Goal: Information Seeking & Learning: Learn about a topic

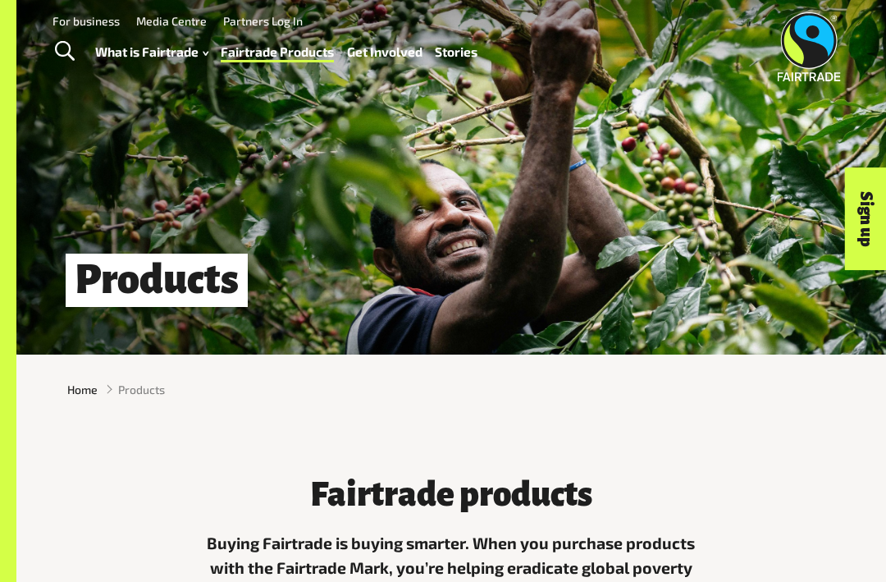
click at [179, 277] on h1 "Products" at bounding box center [157, 280] width 182 height 53
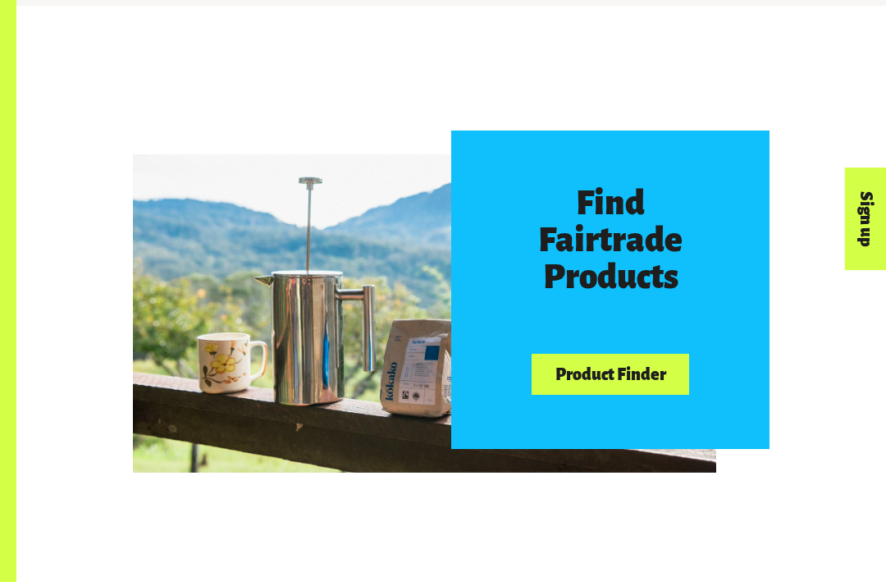
scroll to position [681, 0]
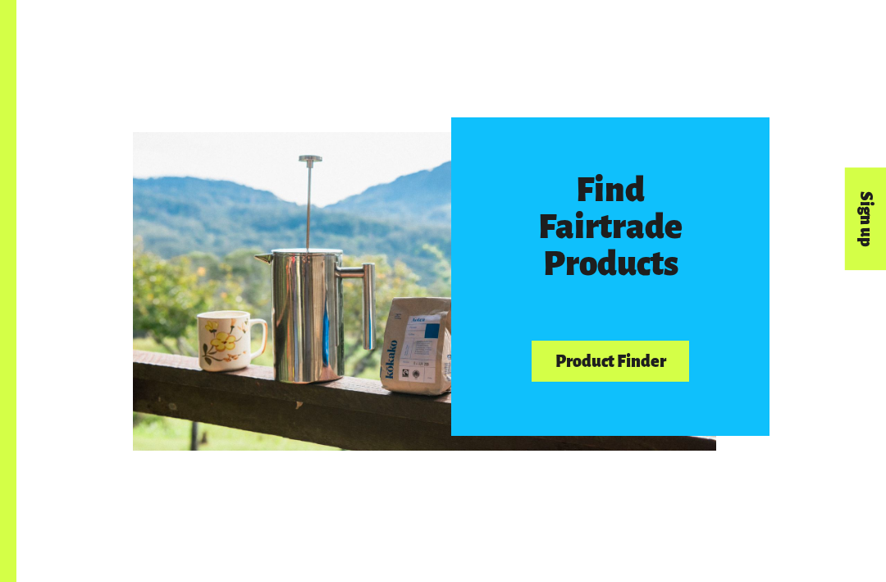
click at [633, 362] on link "Product Finder" at bounding box center [611, 362] width 158 height 42
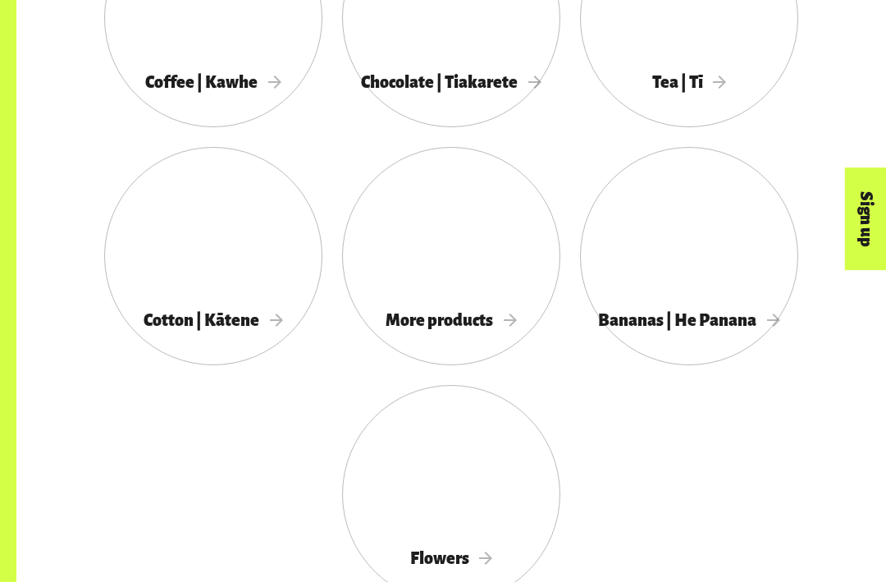
scroll to position [1420, 0]
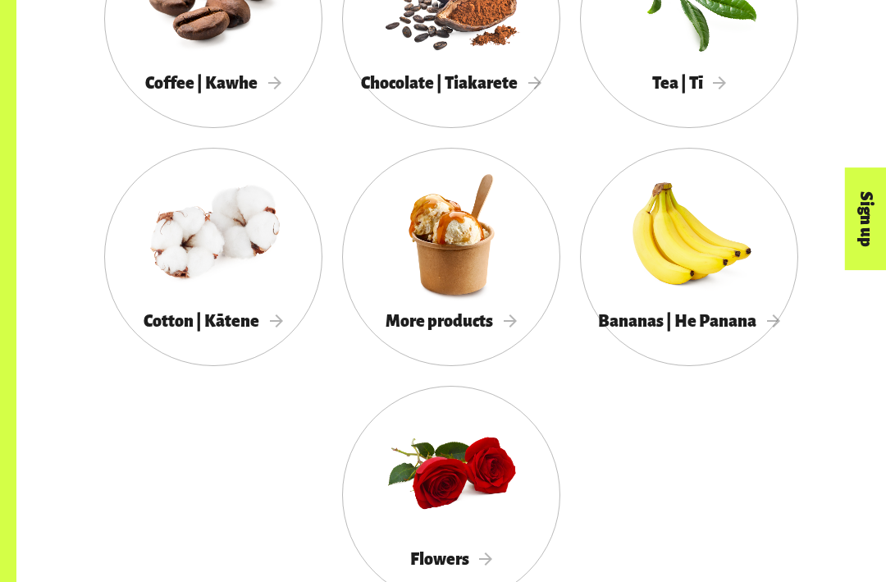
click at [460, 312] on span "More products" at bounding box center [451, 321] width 131 height 18
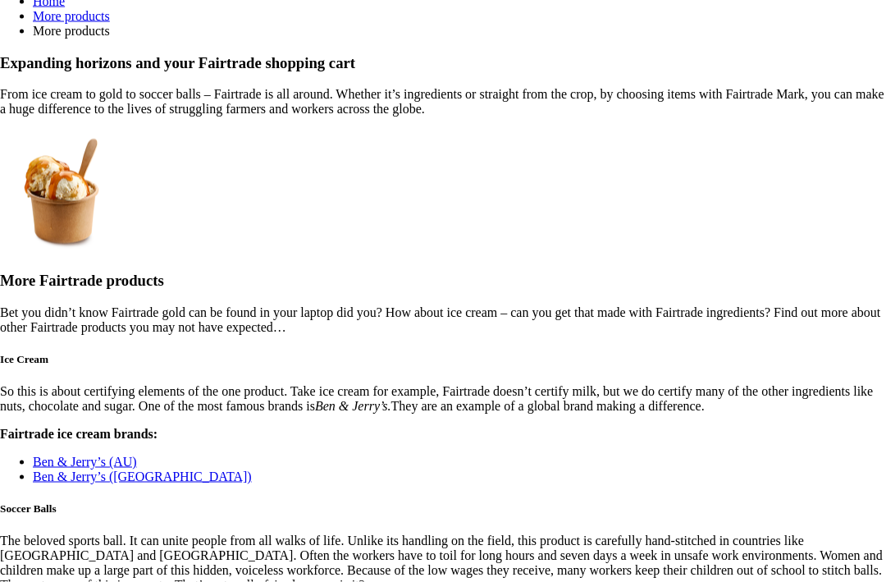
scroll to position [954, 0]
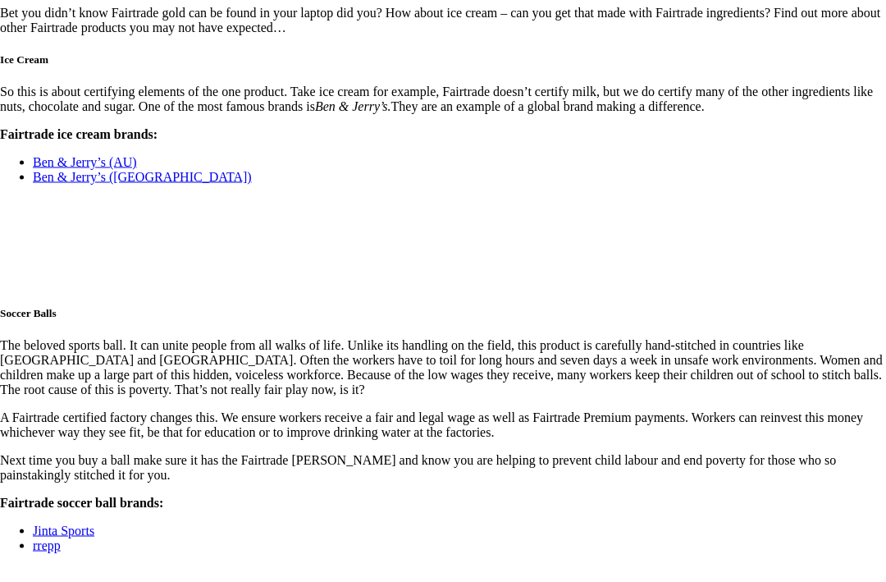
scroll to position [1402, 0]
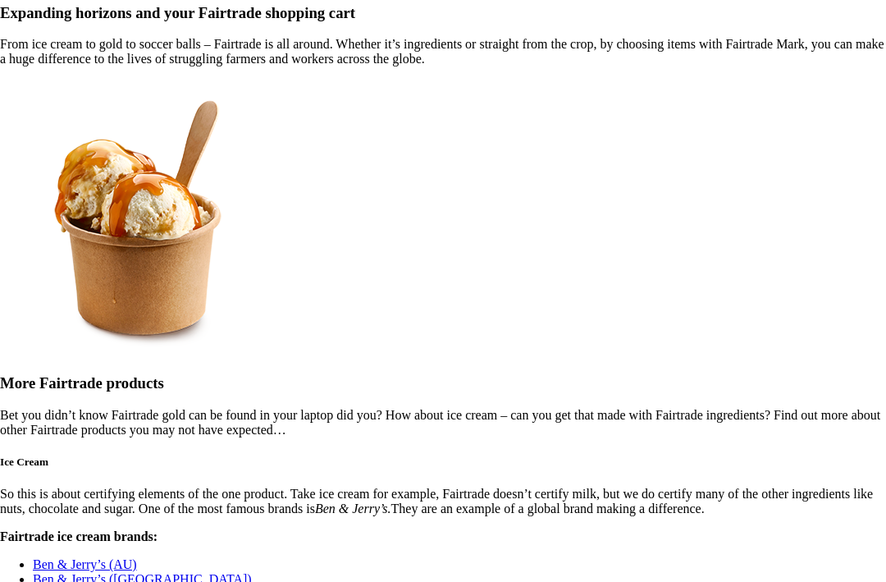
scroll to position [999, 0]
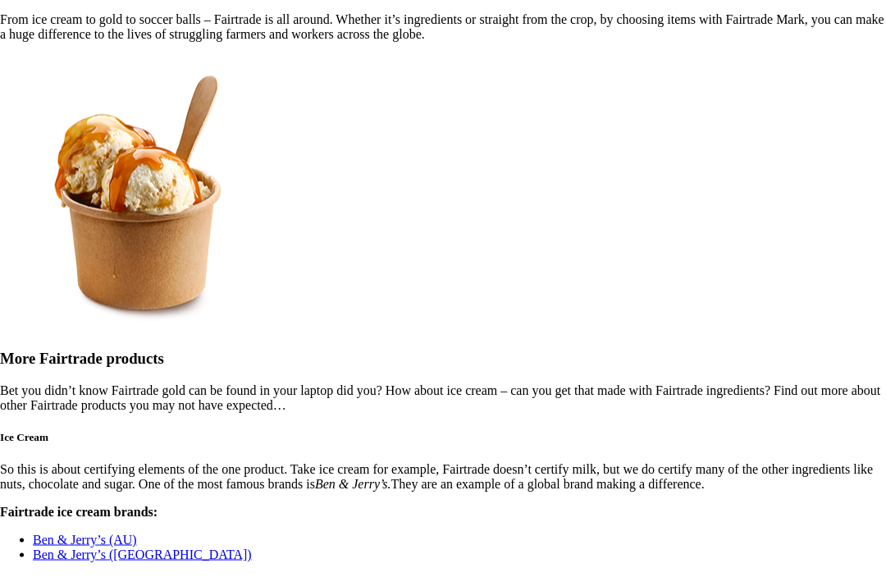
scroll to position [1024, 0]
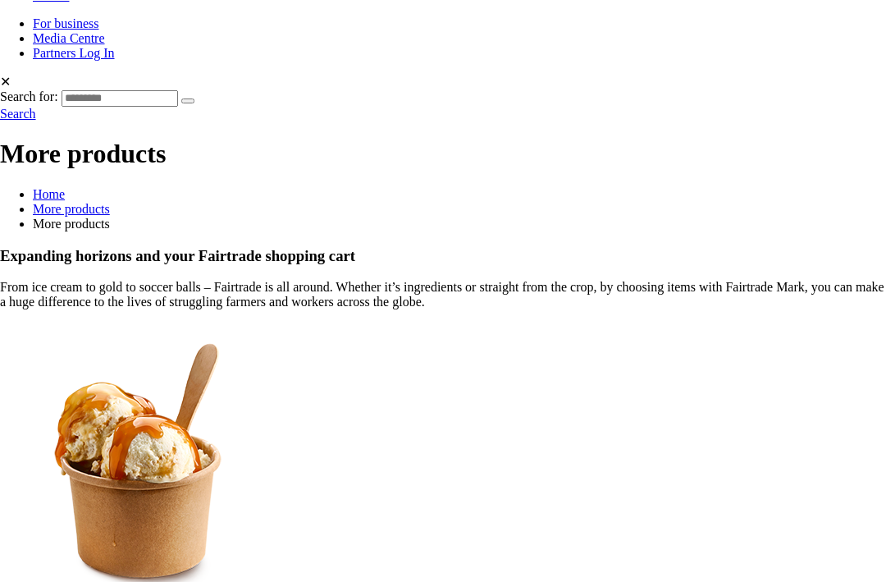
scroll to position [755, 0]
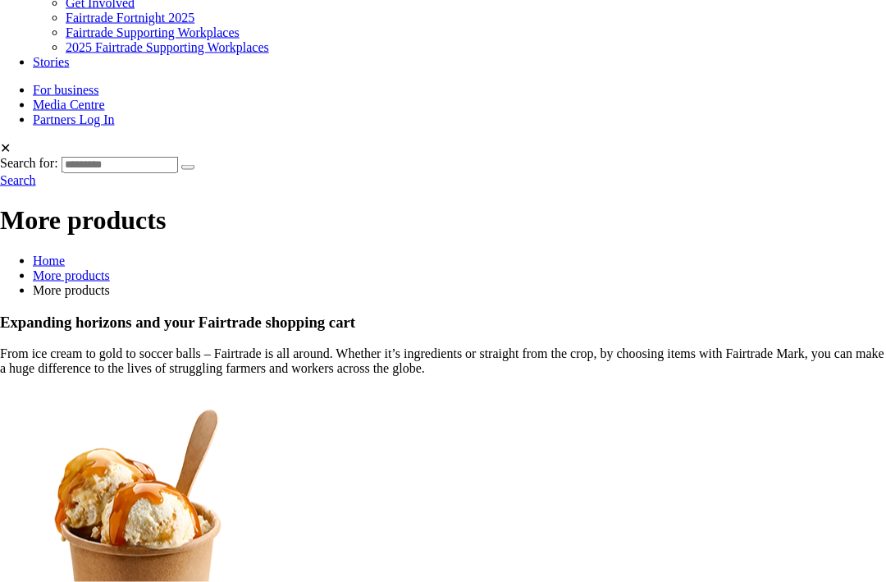
scroll to position [687, 0]
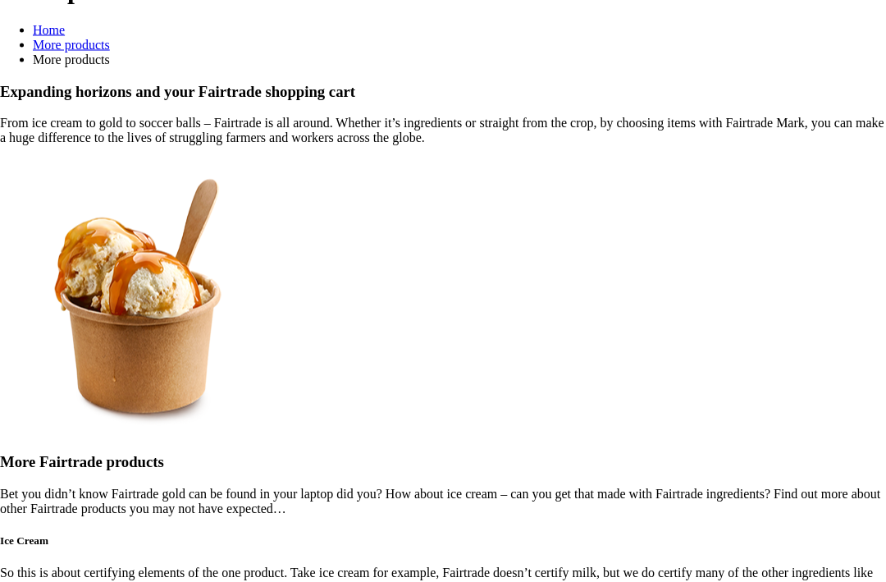
scroll to position [918, 0]
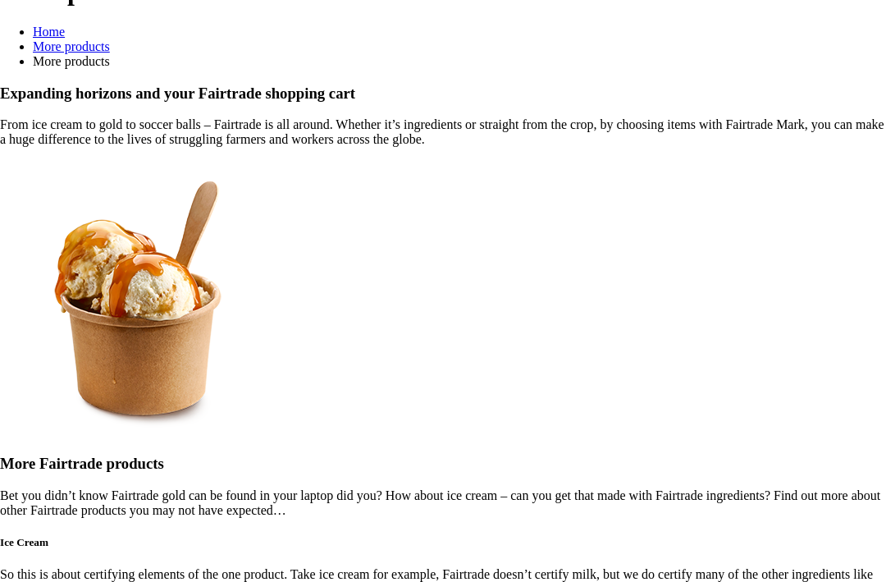
click at [769, 536] on h5 "Ice Cream" at bounding box center [443, 542] width 886 height 13
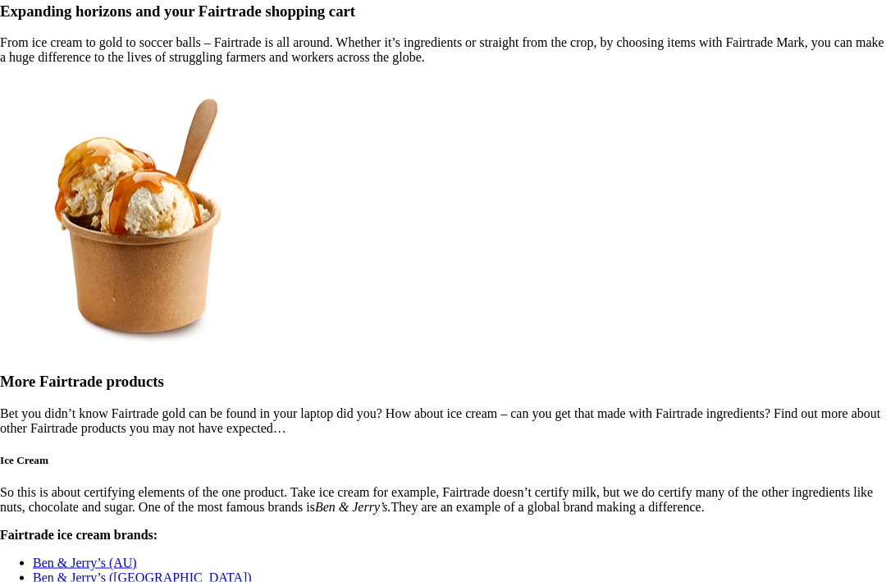
scroll to position [1002, 0]
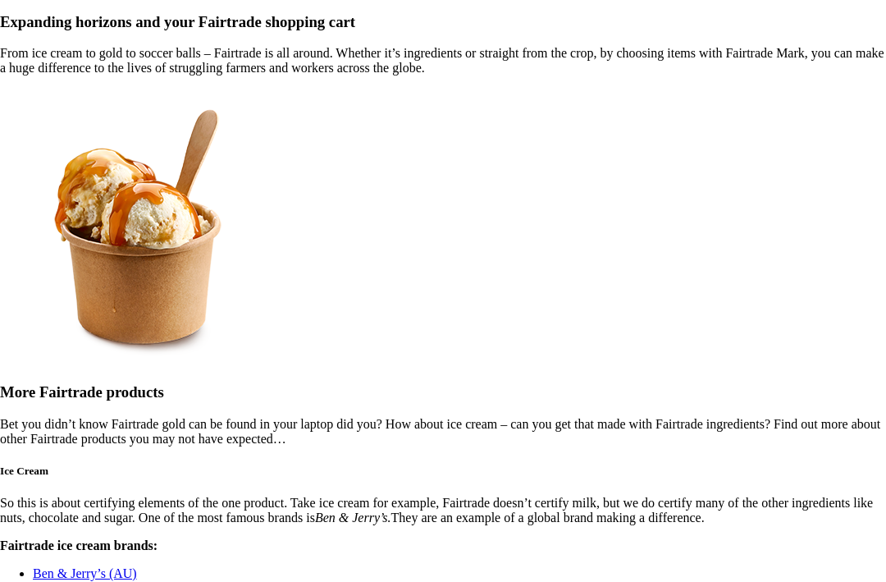
scroll to position [990, 0]
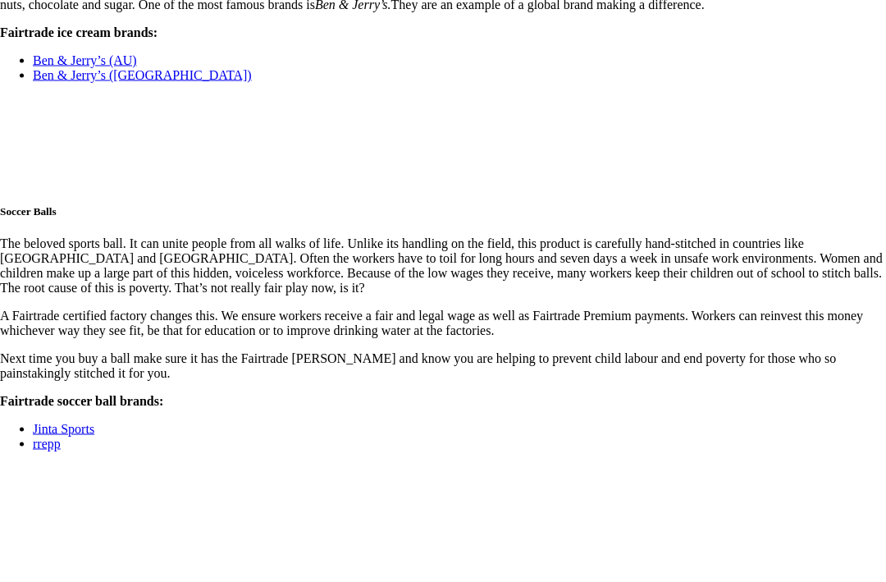
scroll to position [1503, 0]
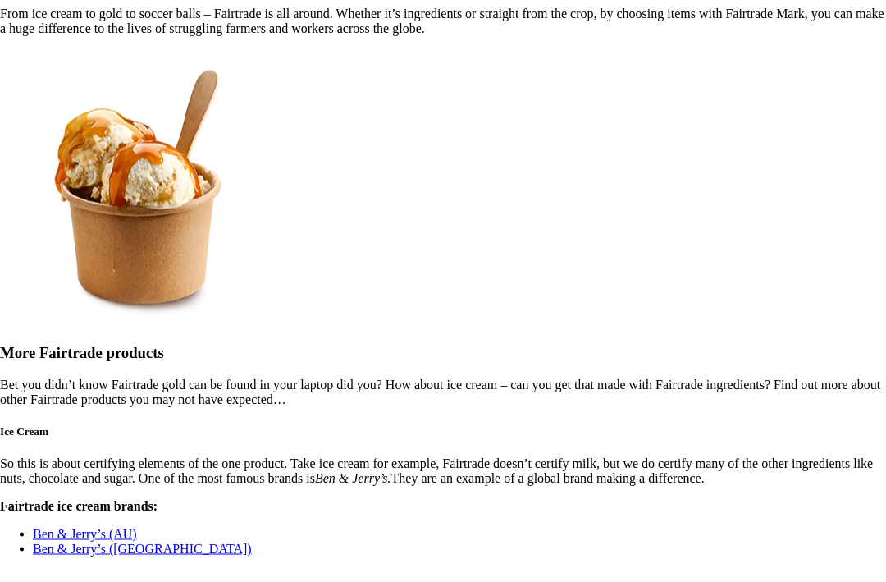
scroll to position [1030, 0]
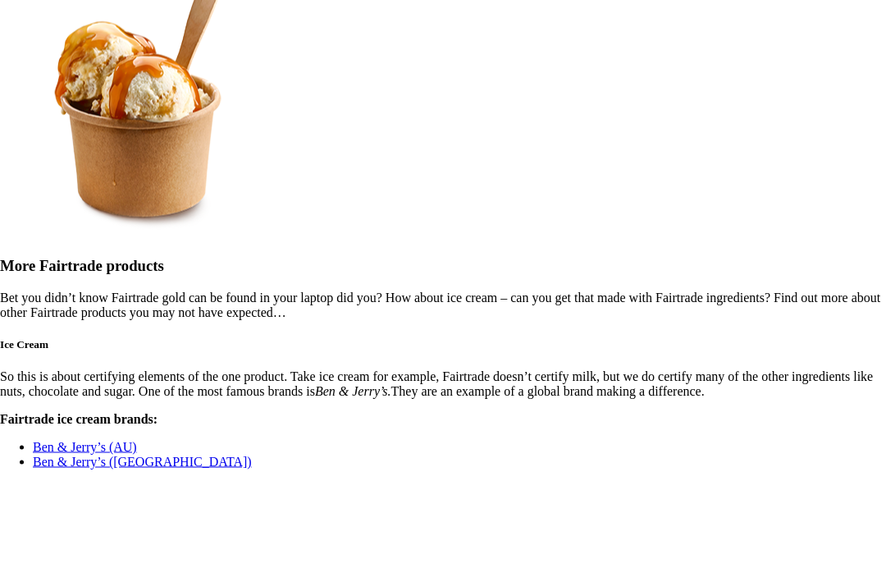
scroll to position [1117, 0]
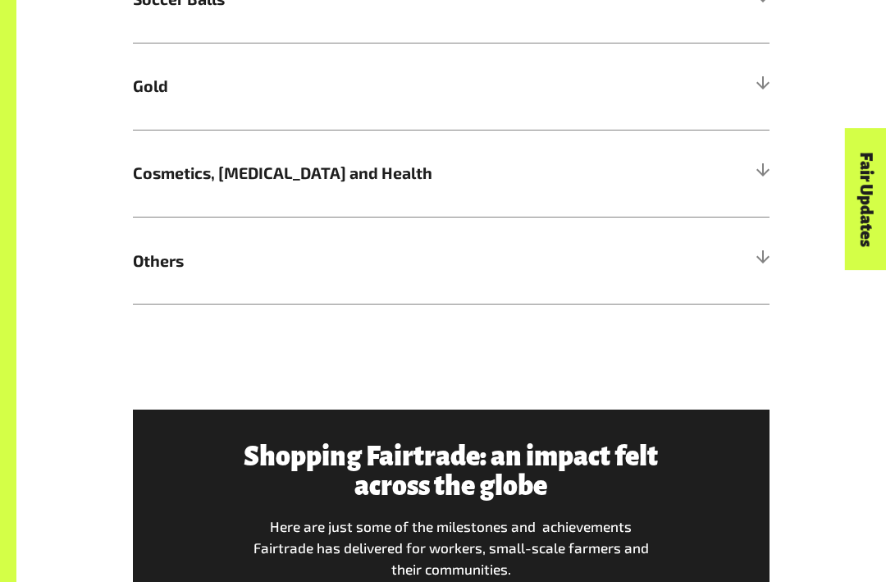
click at [767, 79] on div at bounding box center [762, 86] width 15 height 15
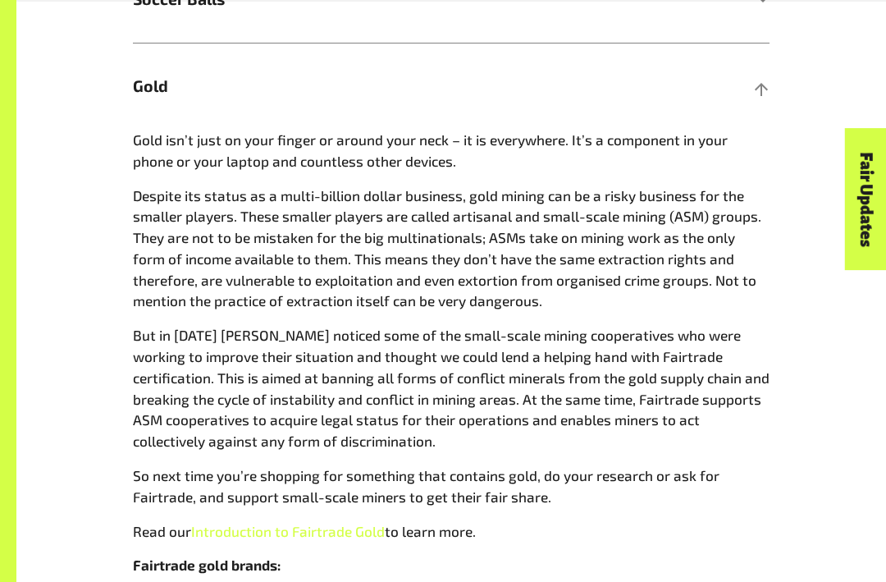
scroll to position [1162, 0]
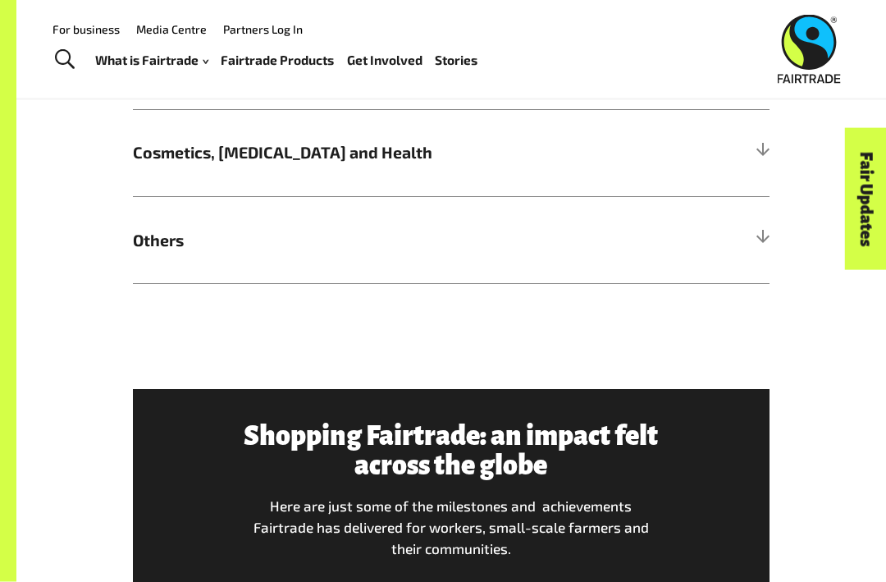
scroll to position [1136, 0]
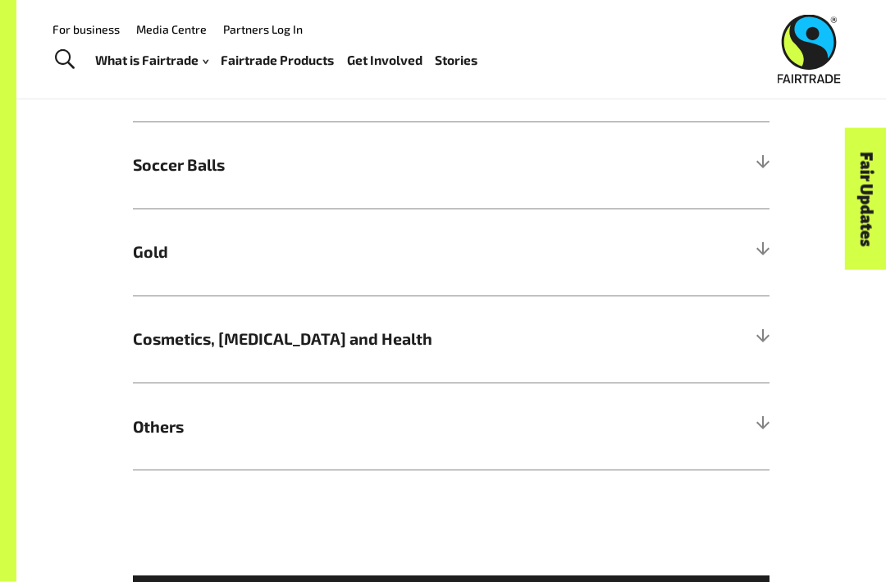
click at [766, 241] on div "Fair Updates" at bounding box center [774, 250] width 142 height 42
click at [755, 247] on div "Fair Updates" at bounding box center [774, 250] width 142 height 42
click at [752, 250] on div "Fair Updates" at bounding box center [774, 250] width 142 height 42
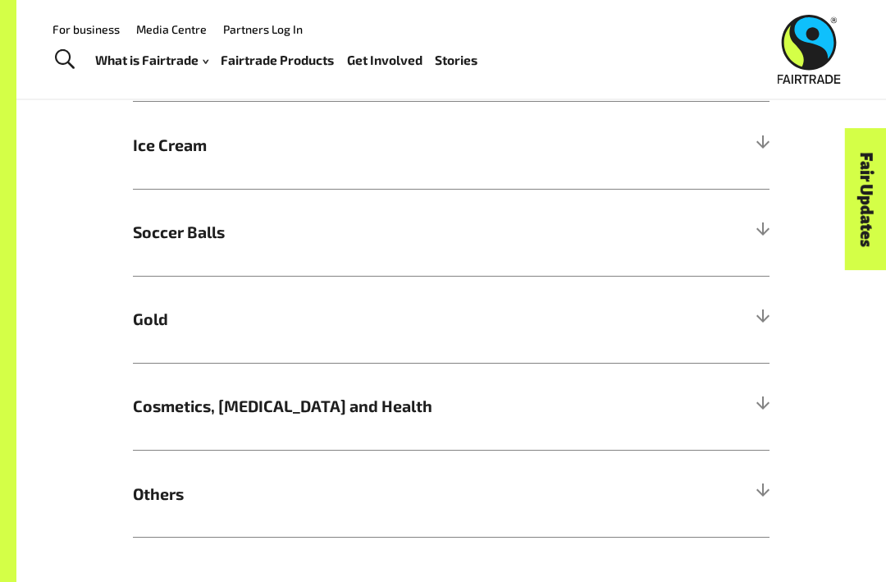
scroll to position [934, 0]
click at [737, 330] on h5 "Gold" at bounding box center [451, 320] width 637 height 87
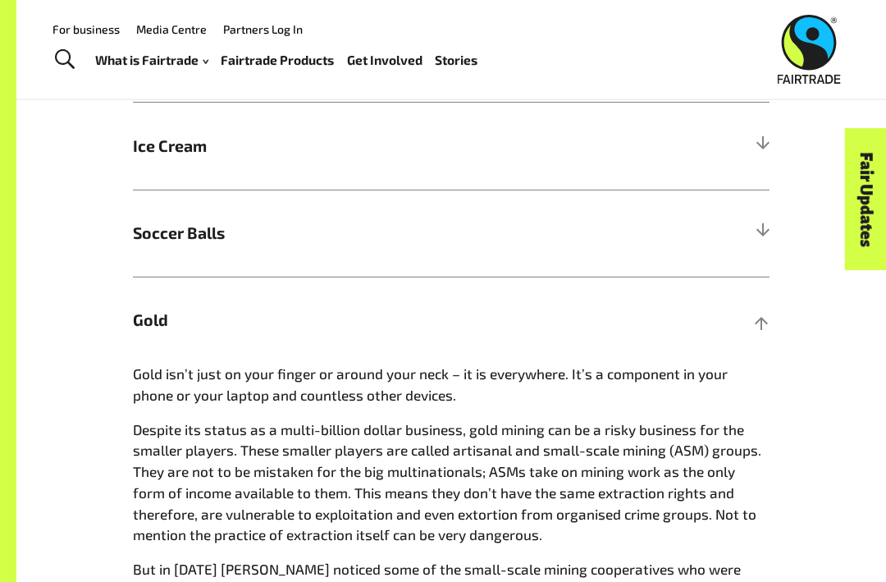
click at [586, 317] on span "Gold" at bounding box center [372, 320] width 478 height 24
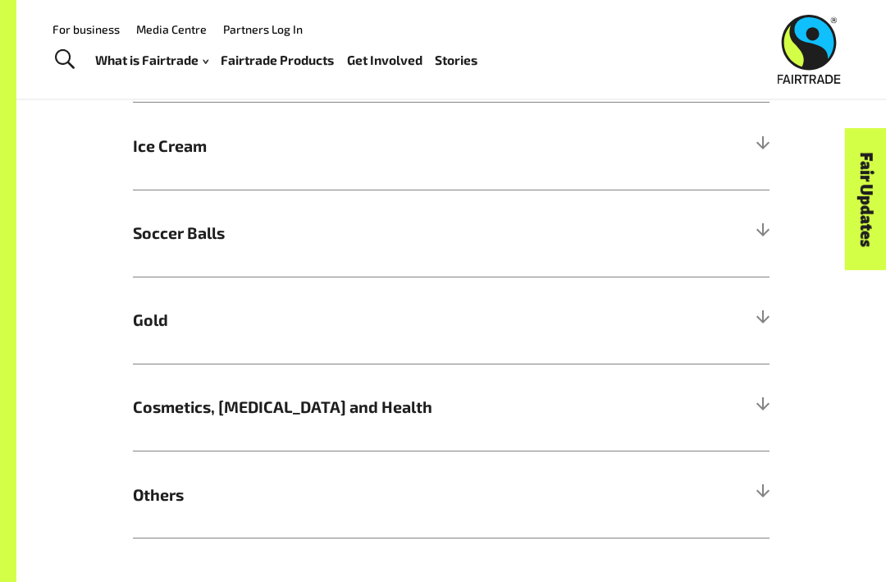
click at [632, 327] on h5 "Gold" at bounding box center [451, 320] width 637 height 87
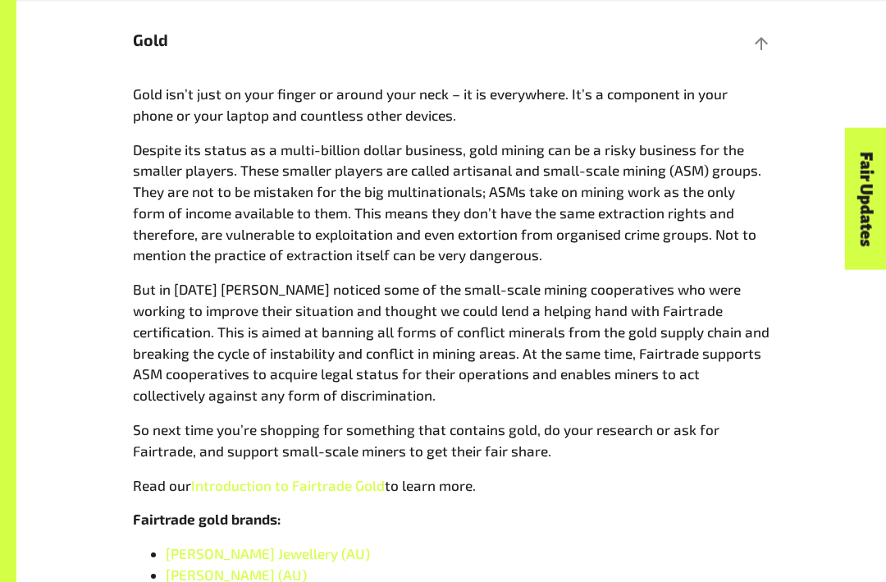
scroll to position [1219, 0]
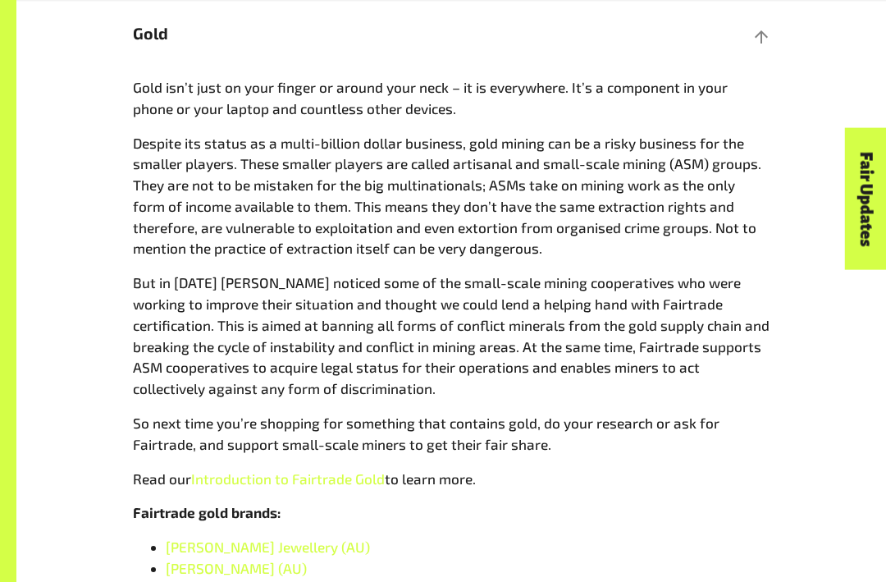
click at [319, 471] on link "Introduction to Fairtrade Gold" at bounding box center [288, 479] width 194 height 16
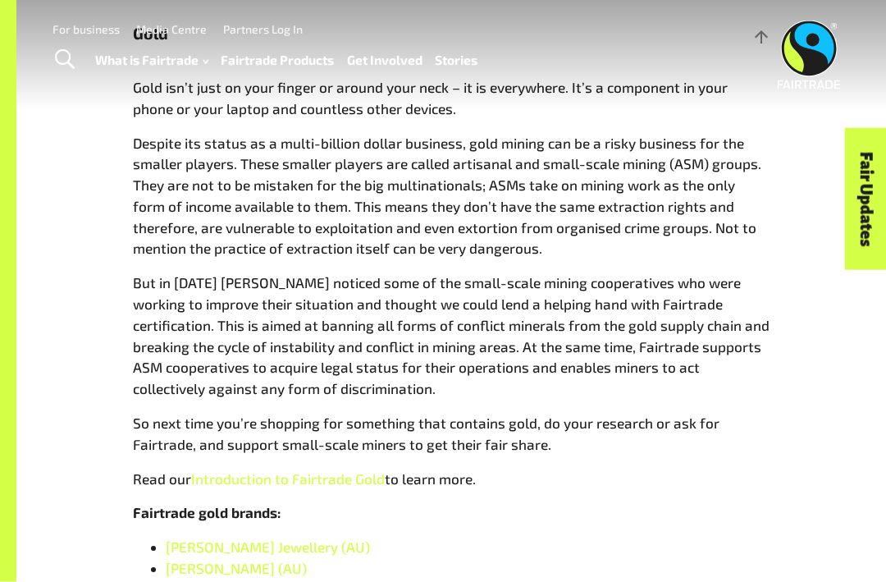
scroll to position [1270, 0]
